Goal: Transaction & Acquisition: Purchase product/service

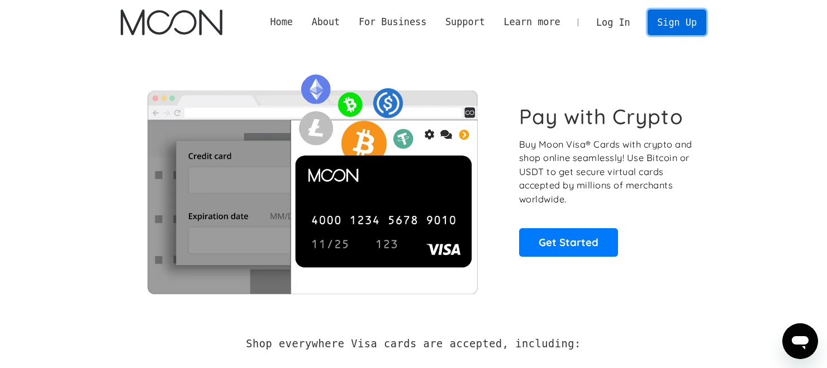
click at [670, 17] on link "Sign Up" at bounding box center [677, 21] width 58 height 25
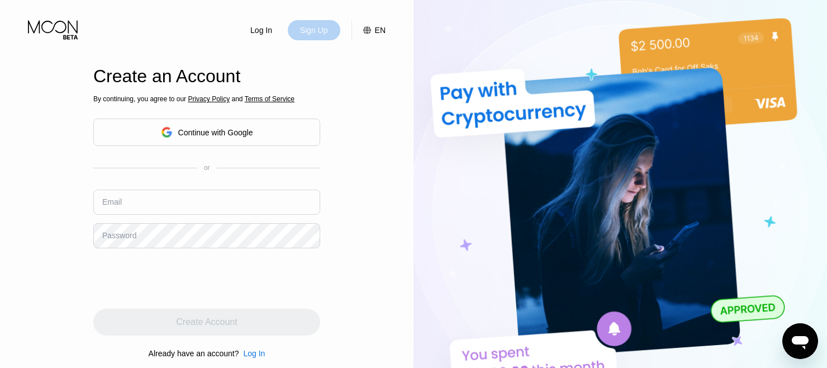
click at [312, 33] on div "Sign Up" at bounding box center [314, 30] width 30 height 11
click at [208, 130] on div "Continue with Google" at bounding box center [215, 132] width 75 height 9
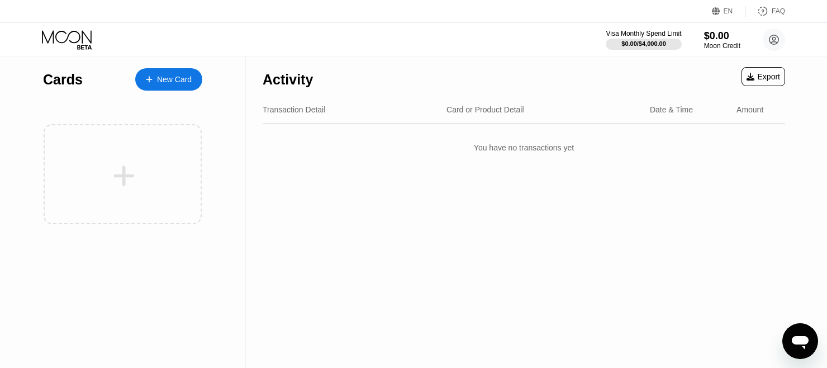
click at [174, 82] on div "New Card" at bounding box center [174, 79] width 35 height 9
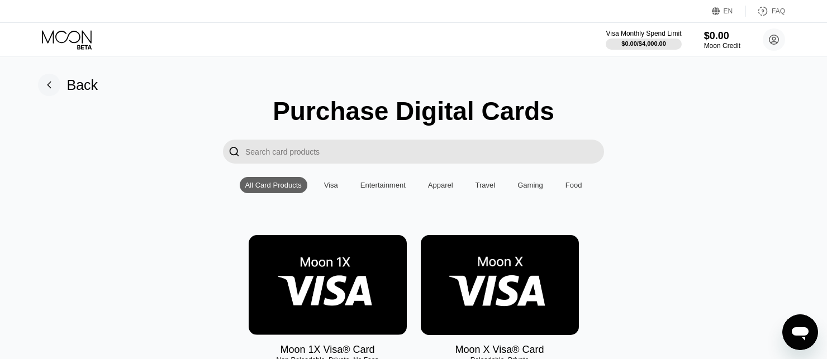
click at [530, 270] on img at bounding box center [500, 285] width 158 height 100
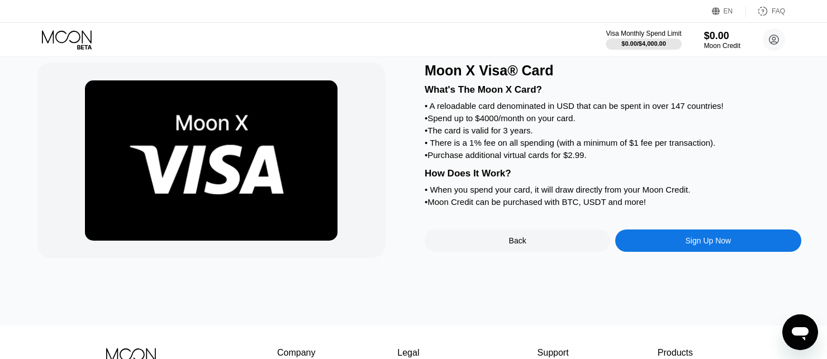
scroll to position [35, 0]
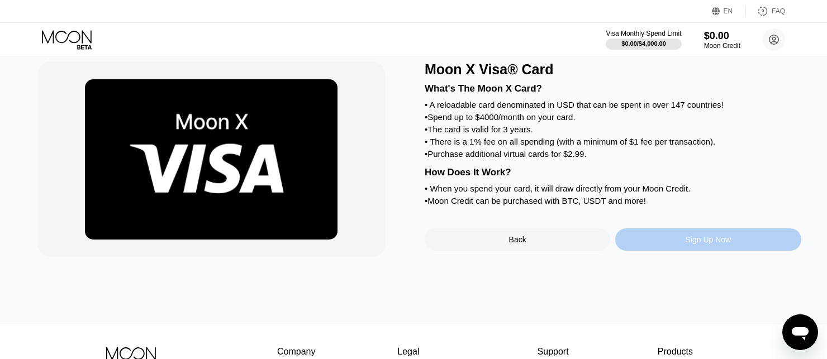
click at [686, 244] on div "Sign Up Now" at bounding box center [709, 239] width 46 height 9
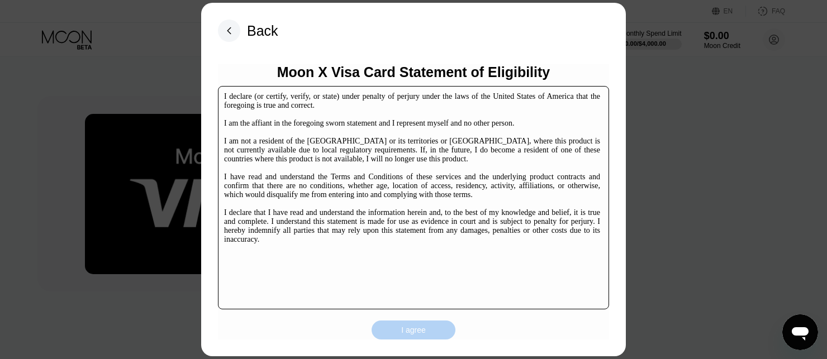
click at [421, 326] on div "I agree" at bounding box center [413, 330] width 25 height 10
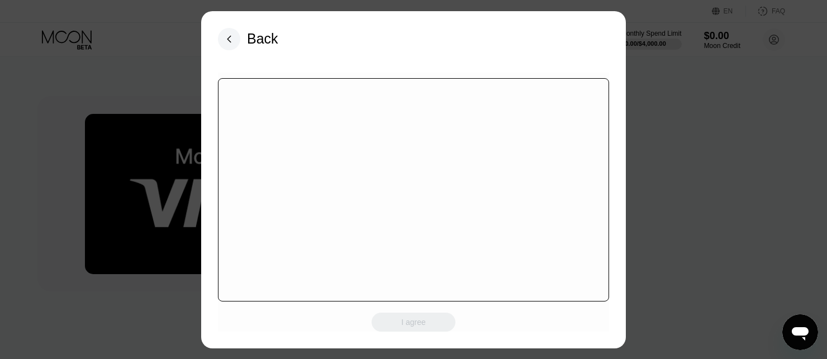
scroll to position [170, 0]
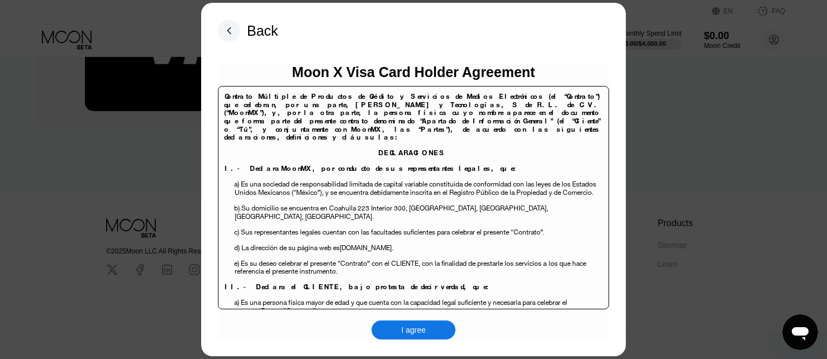
click at [407, 344] on div "Back Moon X Visa Card Holder Agreement Contrato Múltiple de Productos de Crédit…" at bounding box center [413, 180] width 425 height 354
click at [408, 338] on div "I agree" at bounding box center [414, 330] width 84 height 19
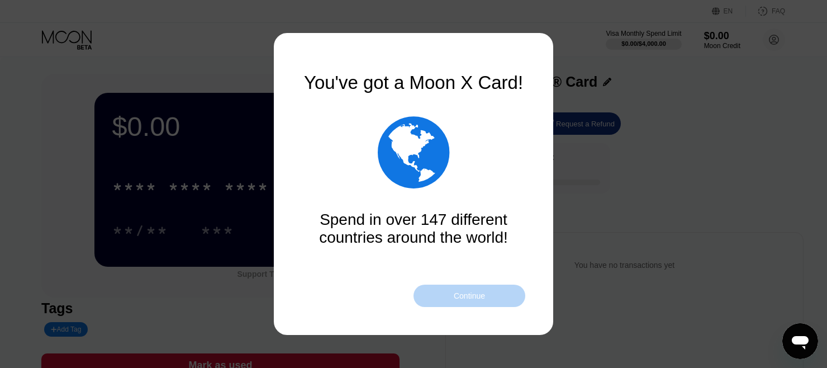
click at [469, 297] on div "Continue" at bounding box center [469, 295] width 31 height 9
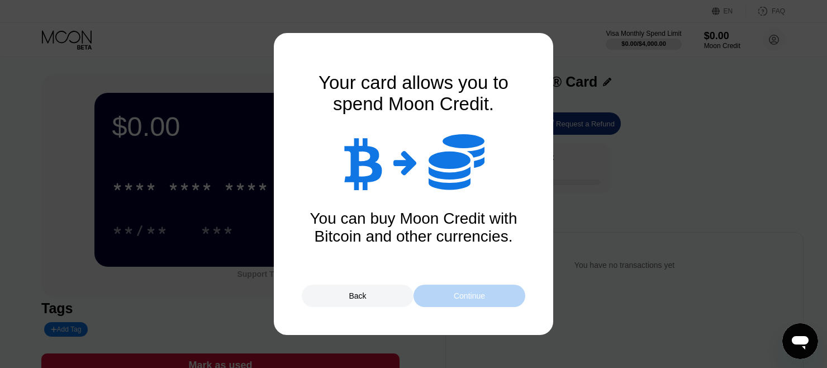
click at [469, 297] on div "Continue" at bounding box center [469, 295] width 31 height 9
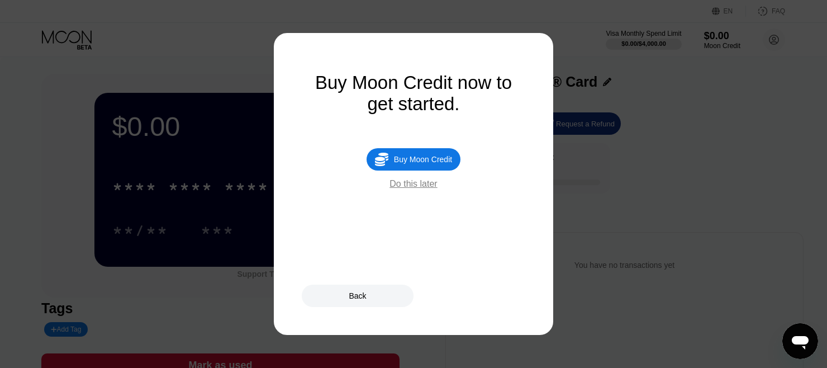
click at [426, 163] on div "Buy Moon Credit" at bounding box center [423, 159] width 58 height 9
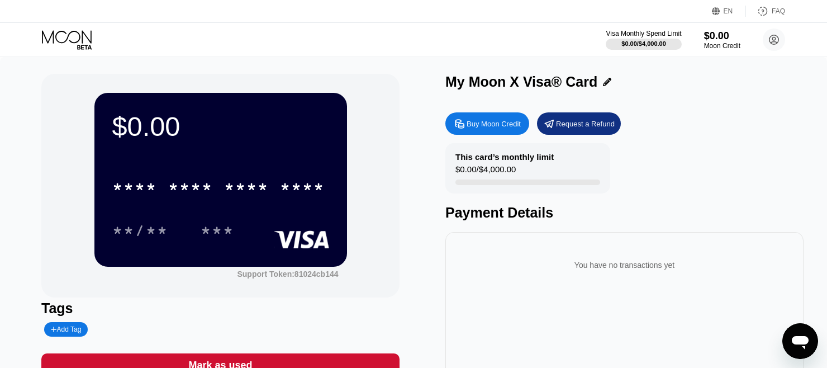
type input "0"
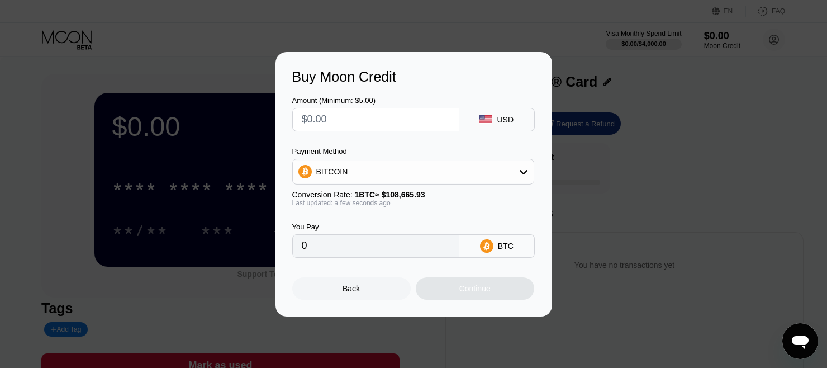
click at [357, 118] on input "text" at bounding box center [376, 119] width 148 height 22
type input "$10"
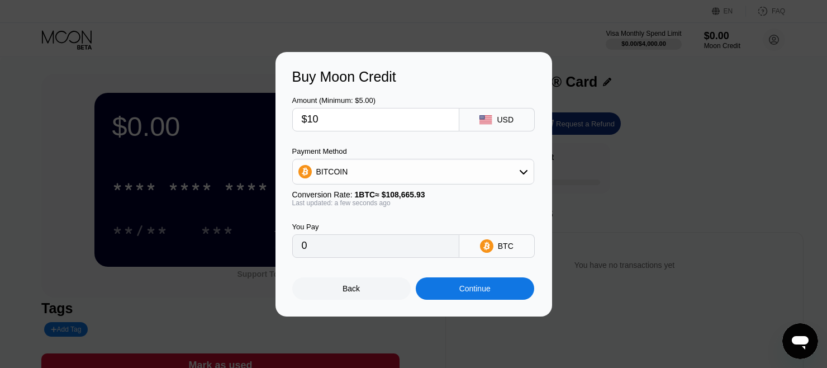
type input "0.00009203"
type input "$10"
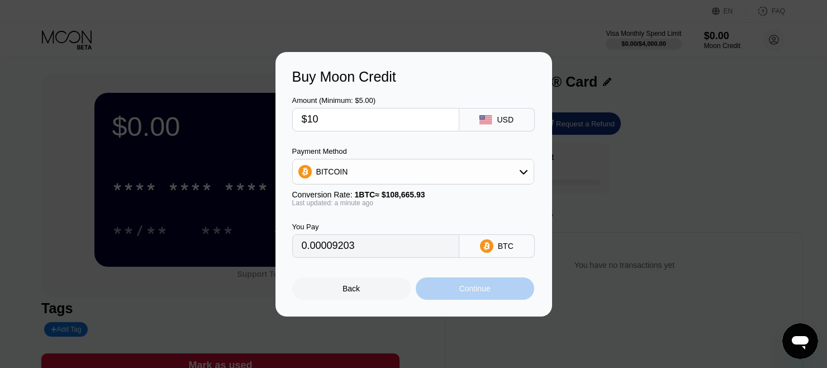
click at [471, 298] on div "Continue" at bounding box center [475, 288] width 118 height 22
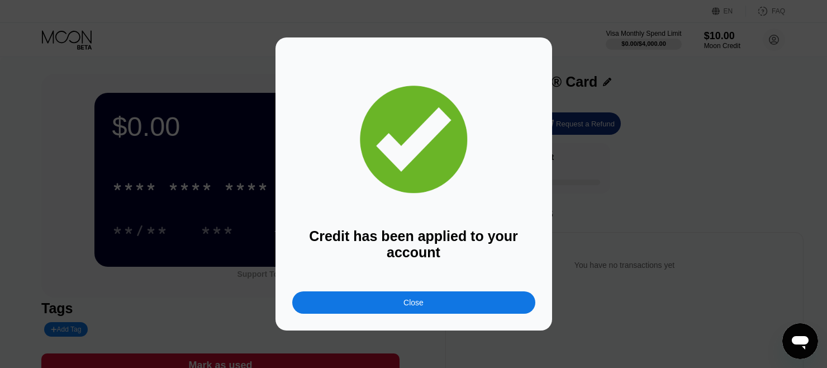
click at [471, 298] on div "Close" at bounding box center [413, 302] width 243 height 22
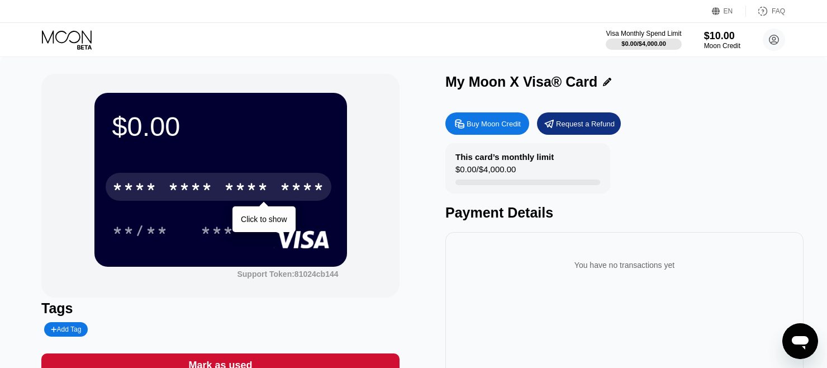
click at [254, 194] on div "* * * *" at bounding box center [246, 188] width 45 height 18
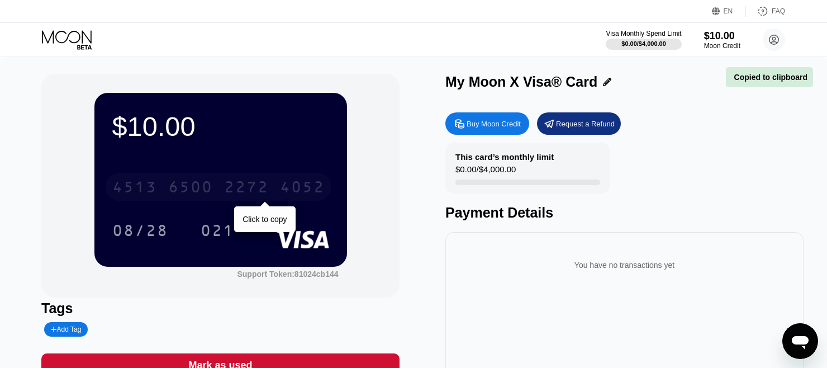
click at [264, 196] on div "2272" at bounding box center [246, 188] width 45 height 18
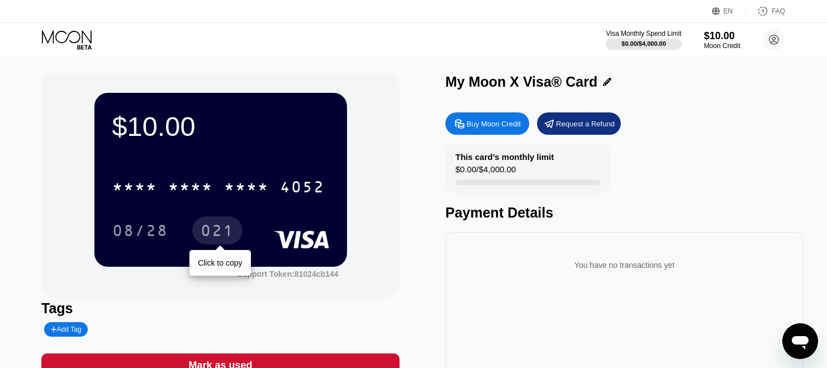
click at [218, 236] on div "021" at bounding box center [218, 232] width 34 height 18
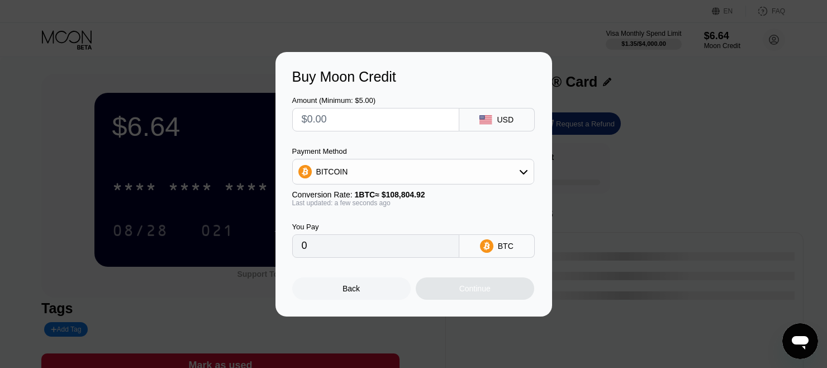
click at [611, 136] on div "Buy Moon Credit Amount (Minimum: $5.00) USD Payment Method BITCOIN Conversion R…" at bounding box center [413, 184] width 827 height 264
click at [365, 287] on div "Back" at bounding box center [351, 288] width 118 height 22
